Goal: Browse casually

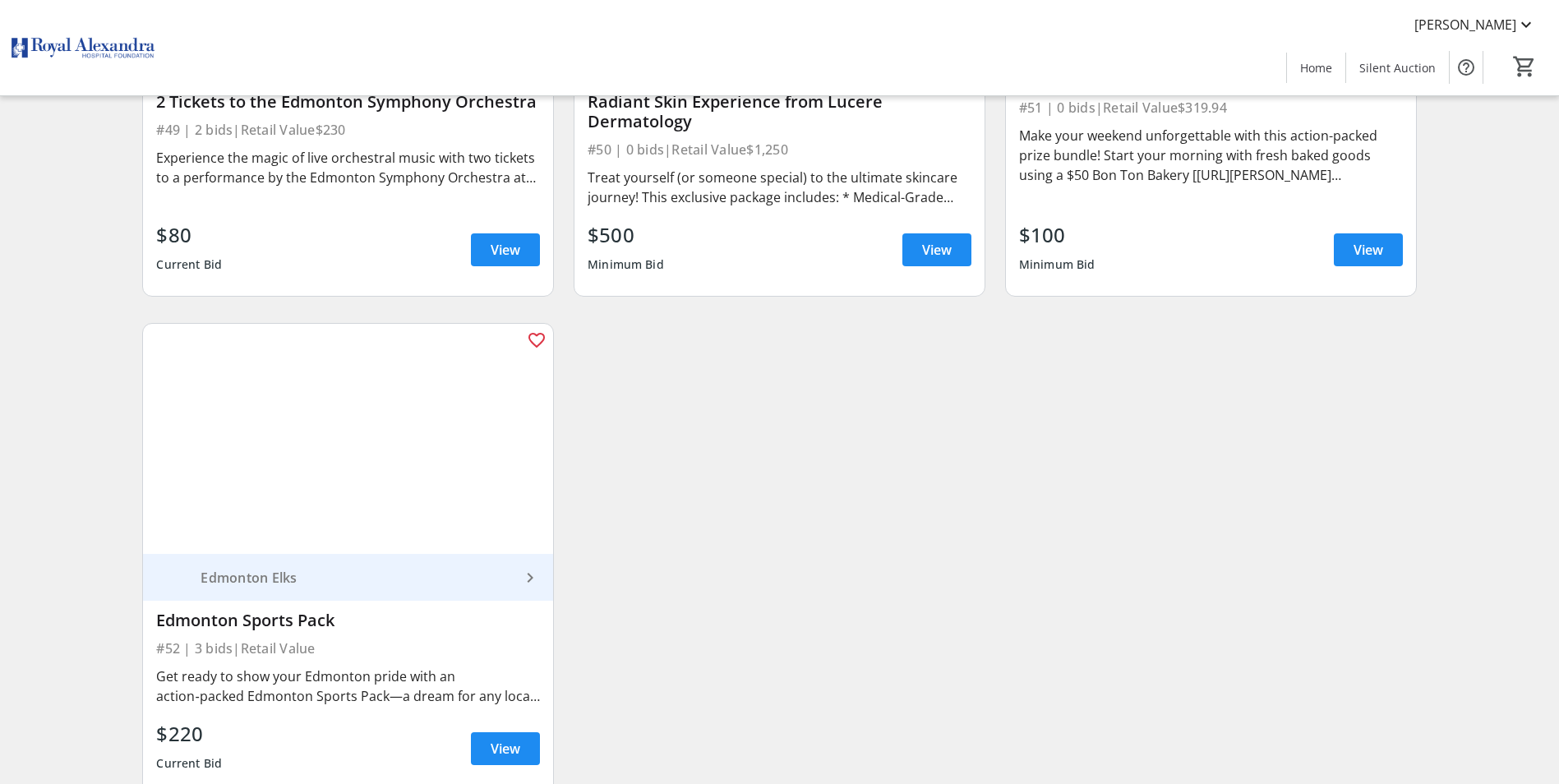
scroll to position [8639, 0]
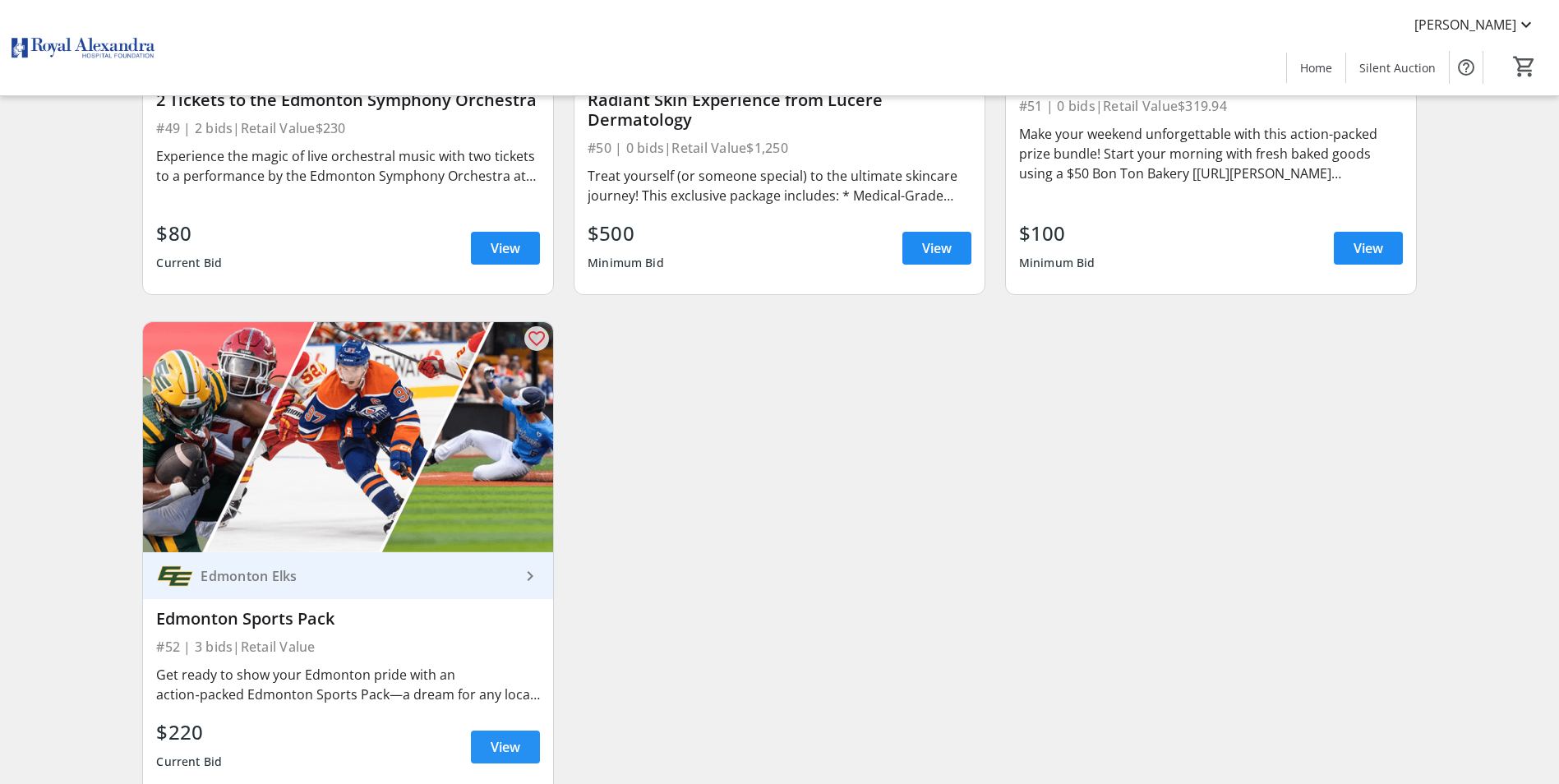
click at [522, 727] on span at bounding box center [505, 746] width 69 height 39
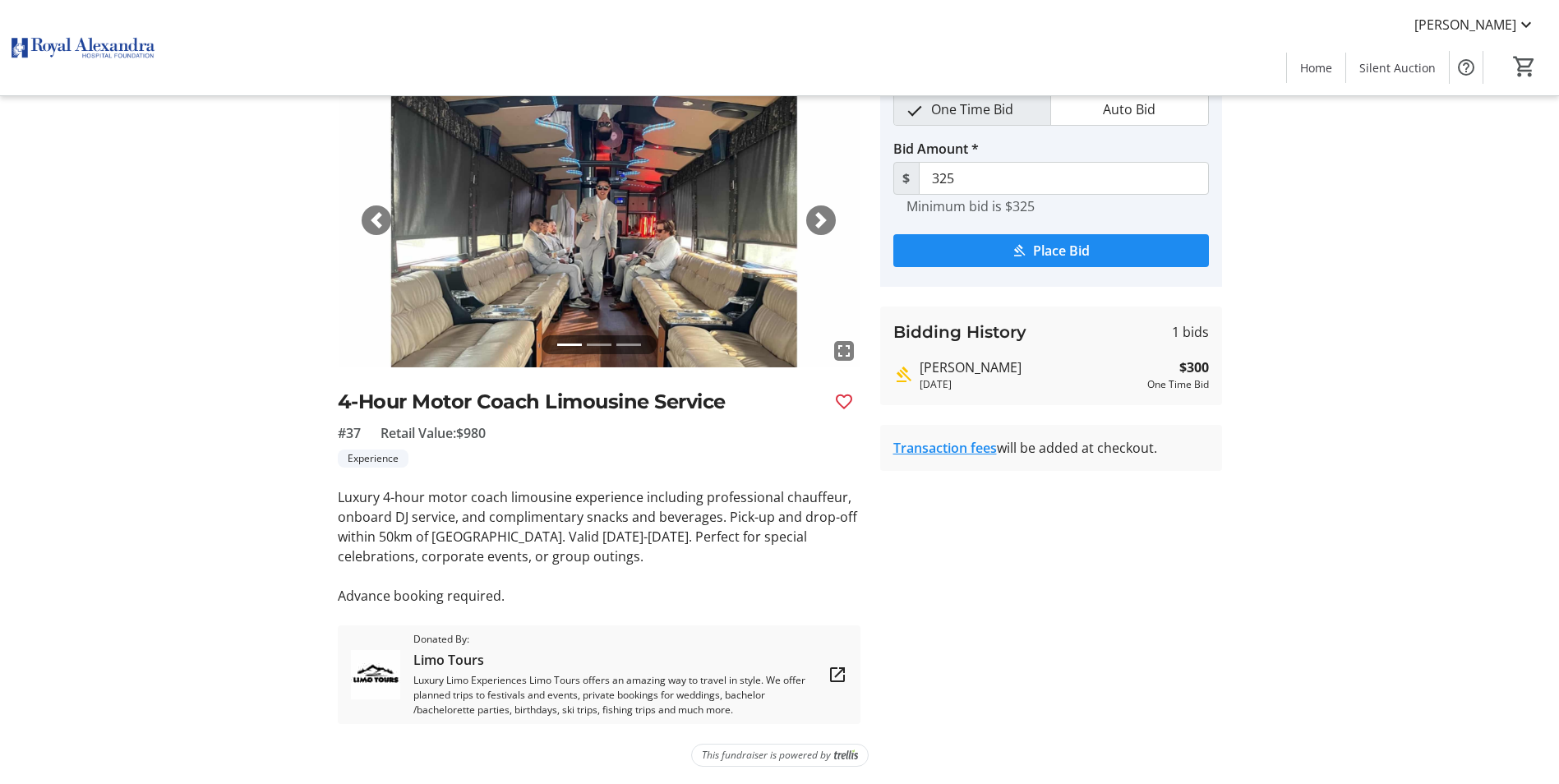
scroll to position [84, 0]
